Goal: Task Accomplishment & Management: Complete application form

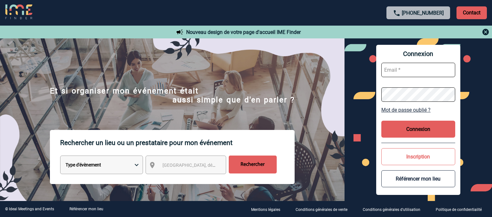
type input "ltrellu@ime-groupe.com"
click at [416, 127] on button "Connexion" at bounding box center [418, 129] width 74 height 17
click at [414, 133] on button "Connexion" at bounding box center [418, 129] width 74 height 17
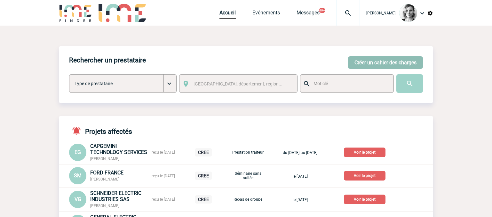
click at [355, 64] on button "Créer un cahier des charges" at bounding box center [385, 62] width 75 height 12
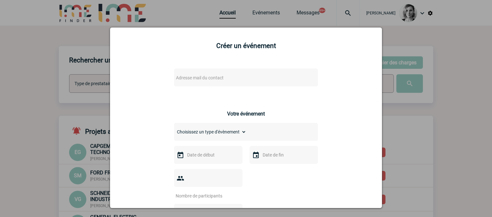
click at [212, 79] on span "Adresse mail du contact" at bounding box center [200, 77] width 48 height 5
drag, startPoint x: 211, startPoint y: 90, endPoint x: 131, endPoint y: 85, distance: 80.8
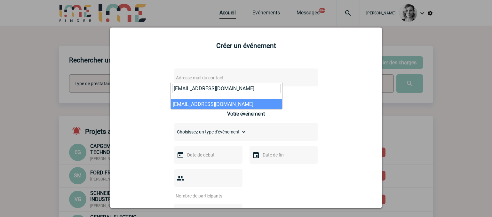
type input "eva.by-chevalier@sanofi.com"
select select "115887"
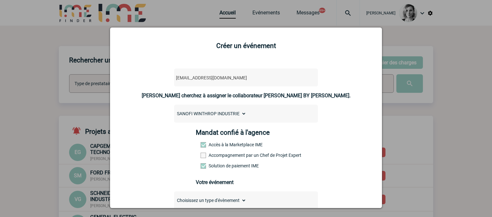
click at [213, 152] on div "Mandat confié à l'agence Accès à la Marketplace IME Accompagnement par un Chef …" at bounding box center [246, 151] width 101 height 44
click at [214, 154] on label "Accompagnement par un Chef de Projet Expert" at bounding box center [215, 155] width 28 height 5
click at [0, 0] on input "Accompagnement par un Chef de Projet Expert" at bounding box center [0, 0] width 0 height 0
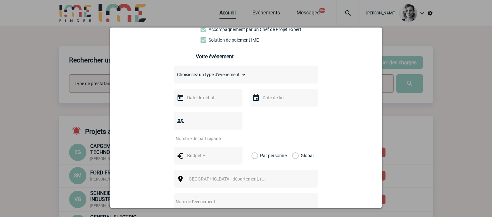
scroll to position [160, 0]
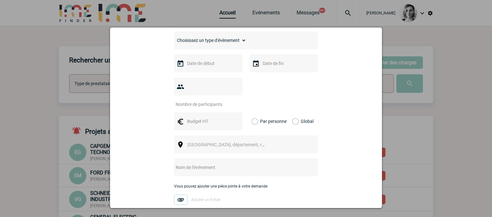
click at [276, 95] on div at bounding box center [246, 92] width 144 height 30
click at [200, 70] on div at bounding box center [208, 63] width 68 height 18
click at [202, 68] on input "text" at bounding box center [208, 63] width 44 height 8
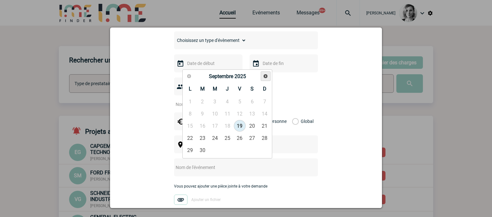
click at [264, 78] on span "Suivant" at bounding box center [265, 76] width 5 height 5
click at [190, 109] on link "6" at bounding box center [190, 114] width 12 height 12
type input "06-10-2025"
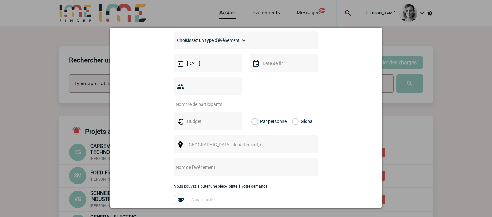
click at [228, 45] on select "Choisissez un type d'évènement Séminaire avec nuitée Séminaire sans nuitée Repa…" at bounding box center [210, 40] width 72 height 9
select select "3"
click at [174, 37] on select "Choisissez un type d'évènement Séminaire avec nuitée Séminaire sans nuitée Repa…" at bounding box center [210, 40] width 72 height 9
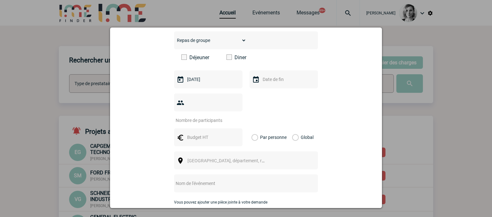
click at [227, 60] on span at bounding box center [229, 56] width 5 height 5
click at [0, 0] on input "Diner" at bounding box center [0, 0] width 0 height 0
drag, startPoint x: 294, startPoint y: 100, endPoint x: 290, endPoint y: 100, distance: 3.9
click at [293, 100] on div at bounding box center [246, 108] width 144 height 30
click at [193, 108] on div at bounding box center [208, 102] width 68 height 18
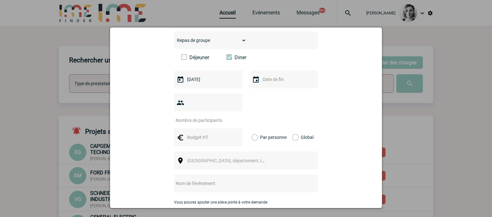
click at [196, 116] on input "number" at bounding box center [204, 120] width 60 height 8
type input "25"
click at [308, 128] on div "Global" at bounding box center [301, 137] width 21 height 18
click at [196, 133] on input "text" at bounding box center [208, 137] width 44 height 8
type input "2250"
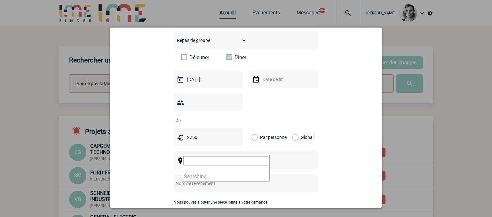
click at [198, 158] on span "Ville, département, région..." at bounding box center [232, 160] width 89 height 5
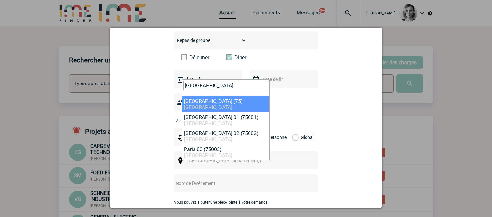
type input "paris"
select select "3"
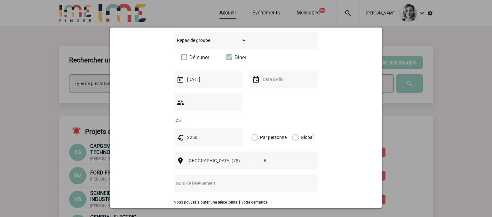
click at [189, 178] on div at bounding box center [246, 183] width 144 height 18
click at [187, 179] on input "text" at bounding box center [237, 183] width 127 height 8
type input "CENTRALISATION - Flora Danica"
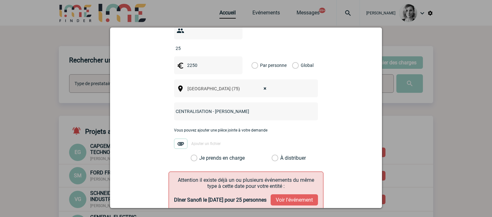
scroll to position [280, 0]
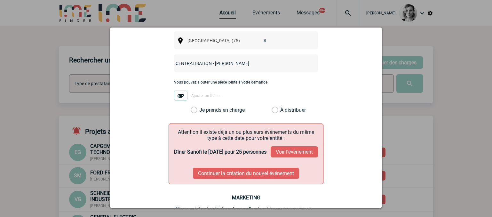
click at [284, 150] on button "Voir l'événement" at bounding box center [294, 151] width 47 height 11
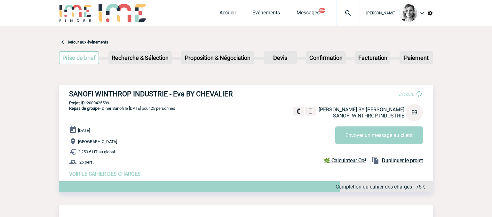
click at [93, 101] on p "Projet ID : 2000425589" at bounding box center [246, 102] width 374 height 5
copy p "2000425589"
click at [355, 20] on div at bounding box center [348, 13] width 24 height 26
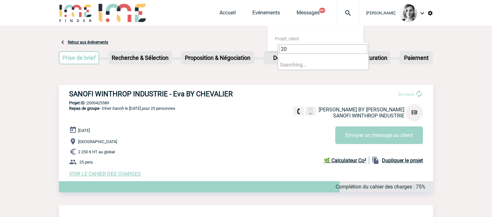
type input "200"
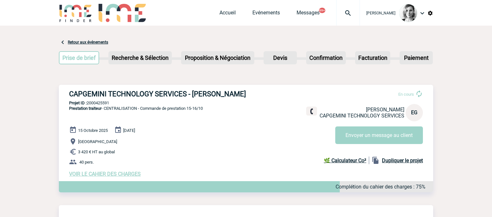
drag, startPoint x: 66, startPoint y: 94, endPoint x: 250, endPoint y: 93, distance: 184.3
click at [250, 93] on div "CAPGEMINI TECHNOLOGY SERVICES - Elisa GRETOUCE En cours Elisa GRETOUCE CAPGEMIN…" at bounding box center [246, 133] width 374 height 97
click at [105, 105] on p "Projet ID : 2000425591" at bounding box center [246, 102] width 374 height 5
copy p "2000425591"
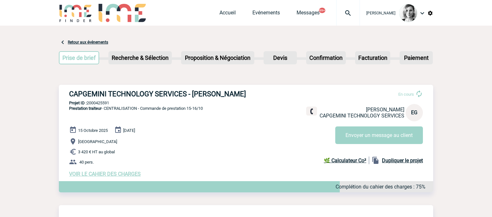
click at [100, 105] on p "Projet ID : 2000425591" at bounding box center [246, 102] width 374 height 5
click at [108, 101] on p "Projet ID : 2000425591" at bounding box center [246, 102] width 374 height 5
